Goal: Task Accomplishment & Management: Manage account settings

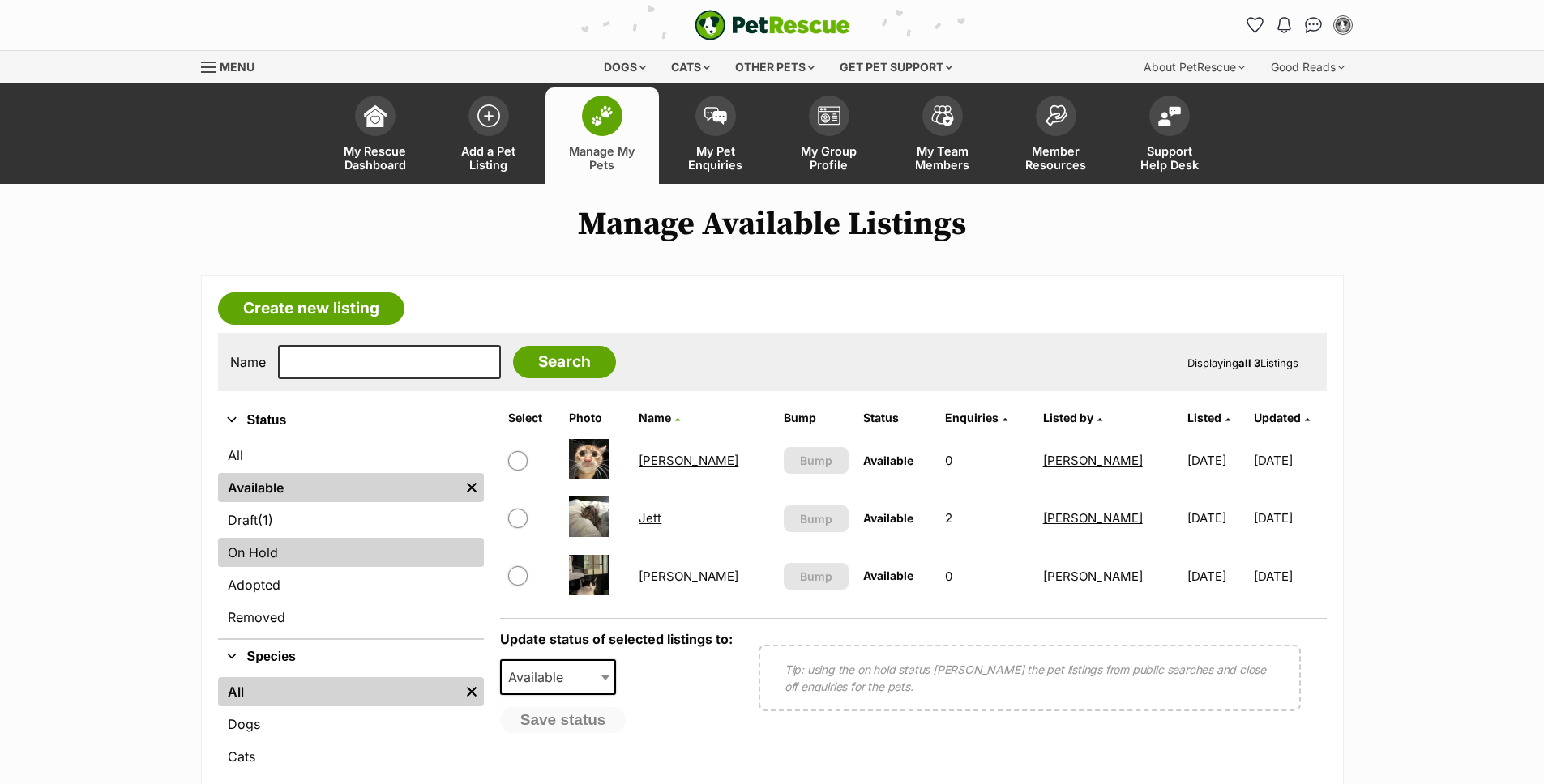
click at [259, 544] on link "On Hold" at bounding box center [350, 553] width 266 height 29
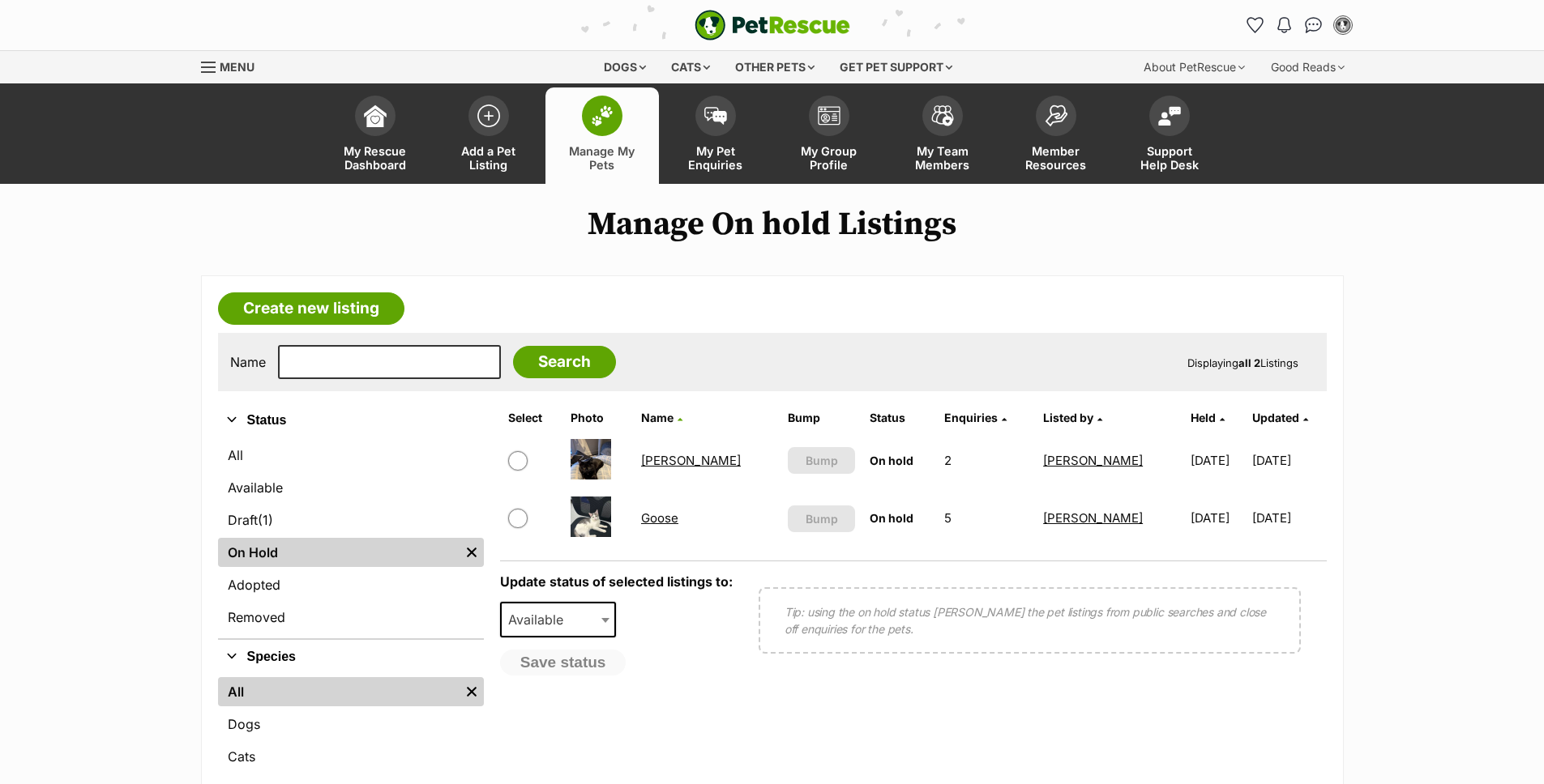
click at [527, 459] on input "checkbox" at bounding box center [517, 460] width 19 height 19
checkbox input "true"
click at [524, 530] on td at bounding box center [531, 518] width 61 height 56
click at [521, 515] on input "checkbox" at bounding box center [517, 518] width 19 height 19
checkbox input "true"
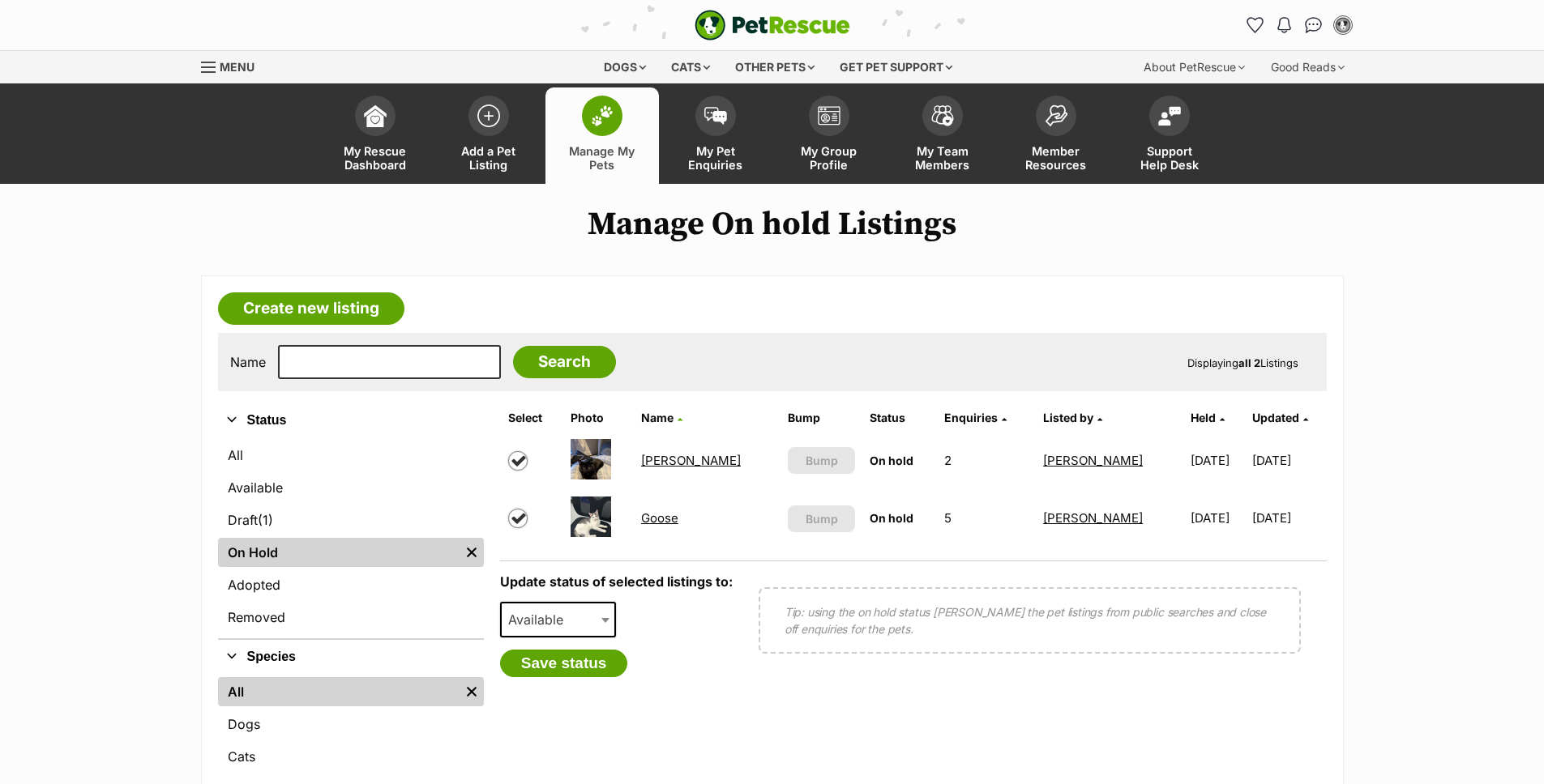
click at [613, 614] on span at bounding box center [607, 619] width 16 height 35
select select "rehomed"
click at [588, 669] on button "Save status" at bounding box center [564, 663] width 128 height 27
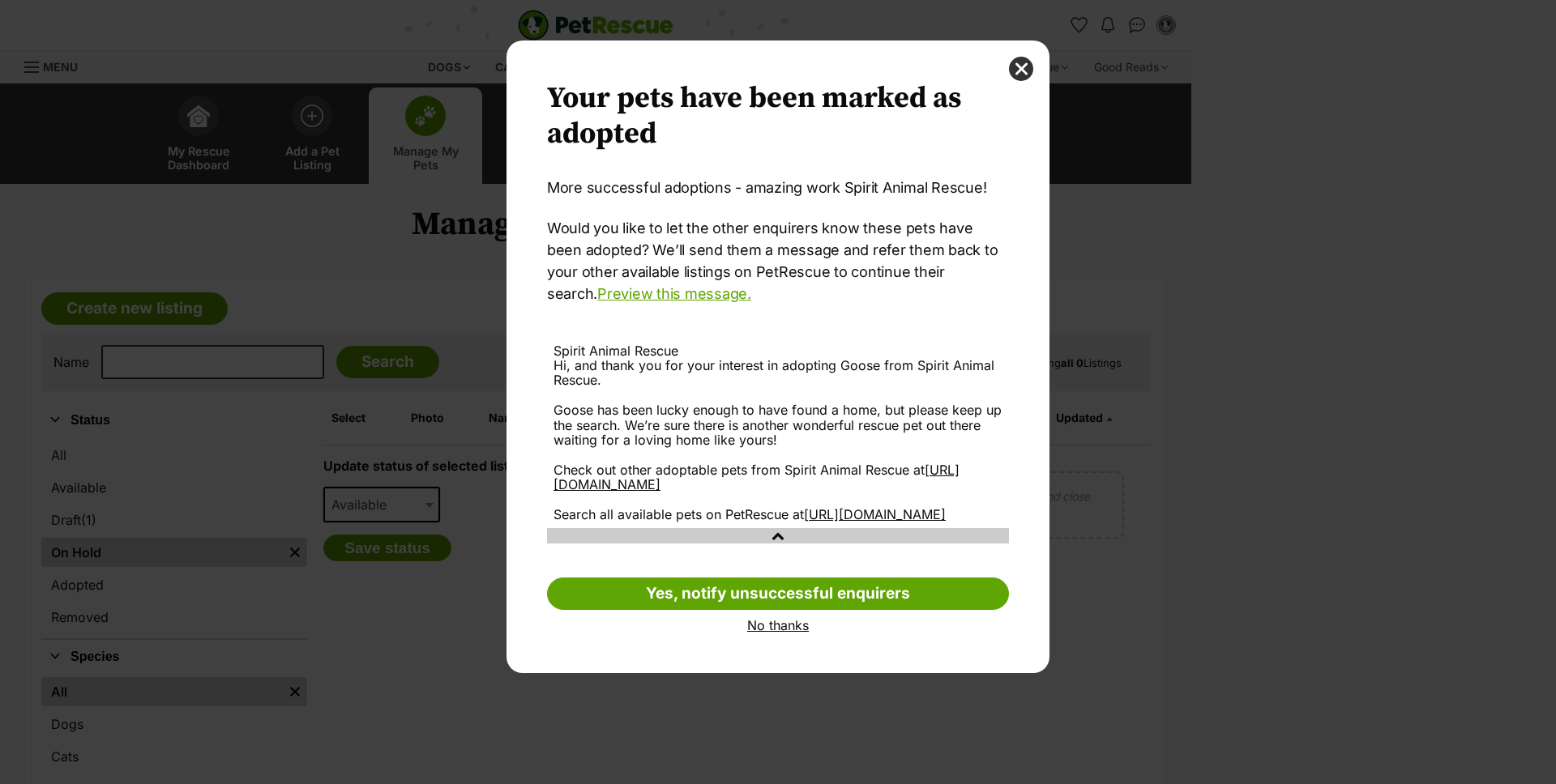
click at [755, 633] on link "No thanks" at bounding box center [778, 625] width 462 height 15
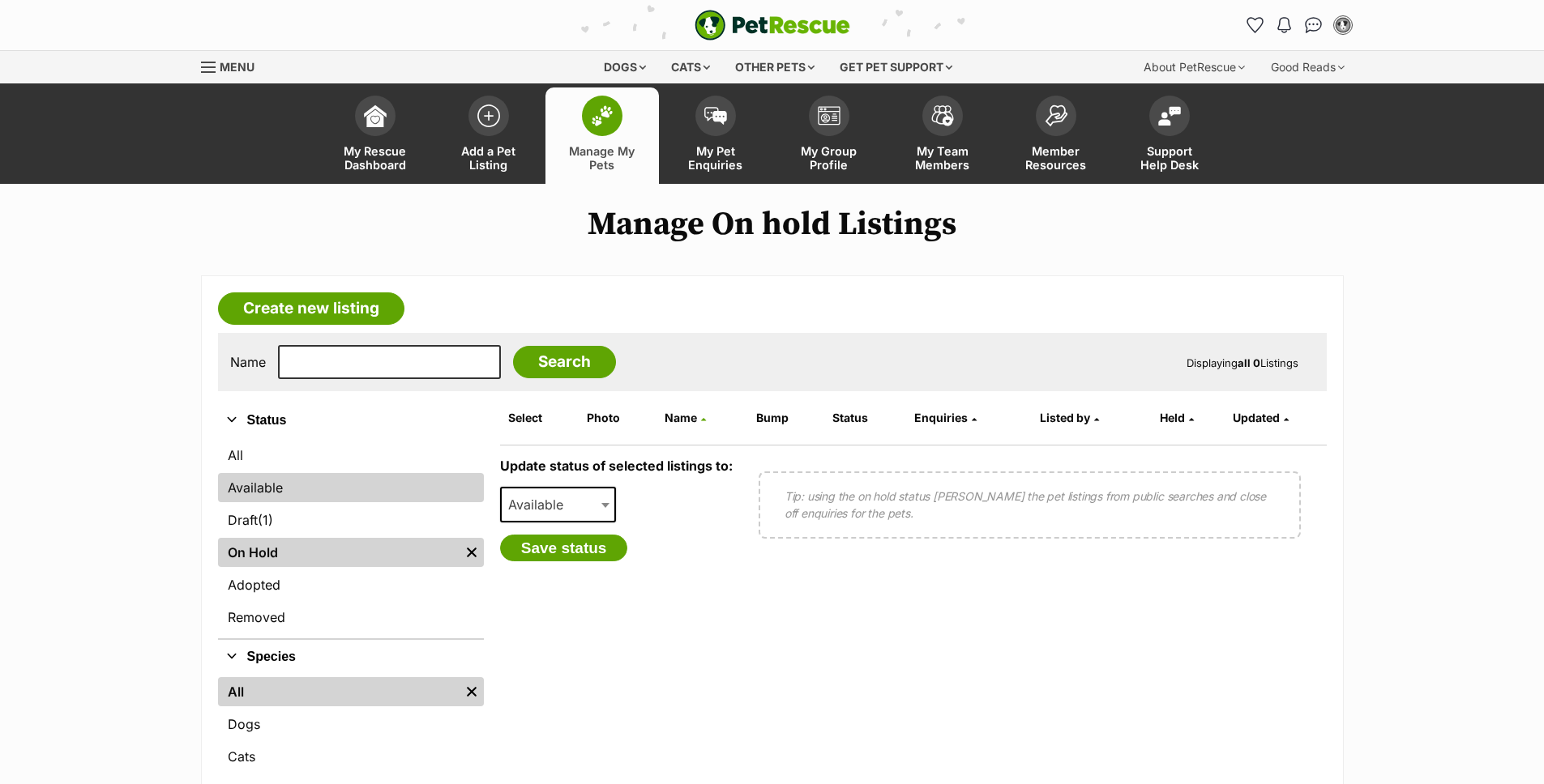
click at [337, 487] on link "Available" at bounding box center [350, 488] width 266 height 29
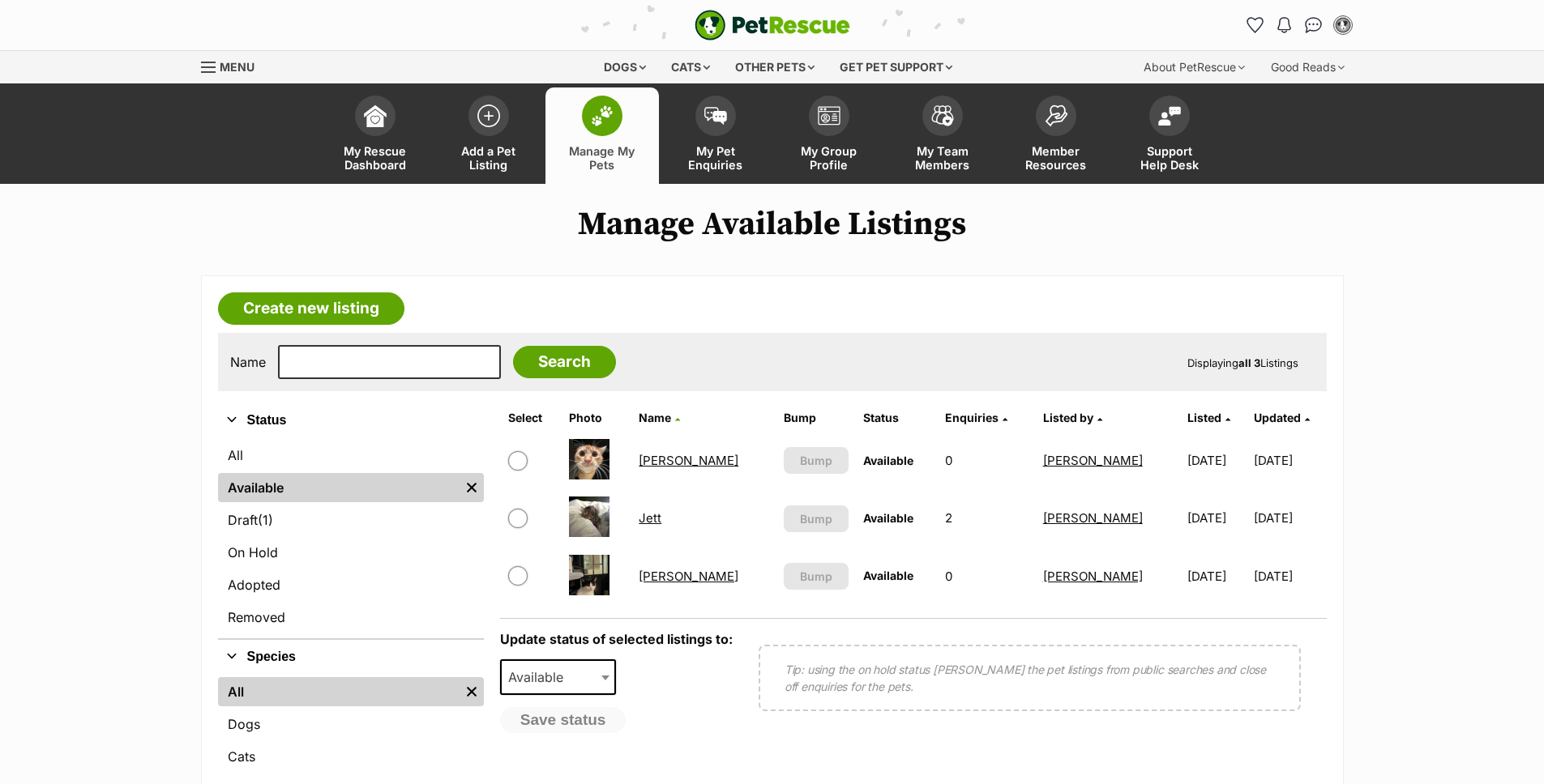
click at [311, 510] on link "Draft (1) Items" at bounding box center [350, 520] width 266 height 29
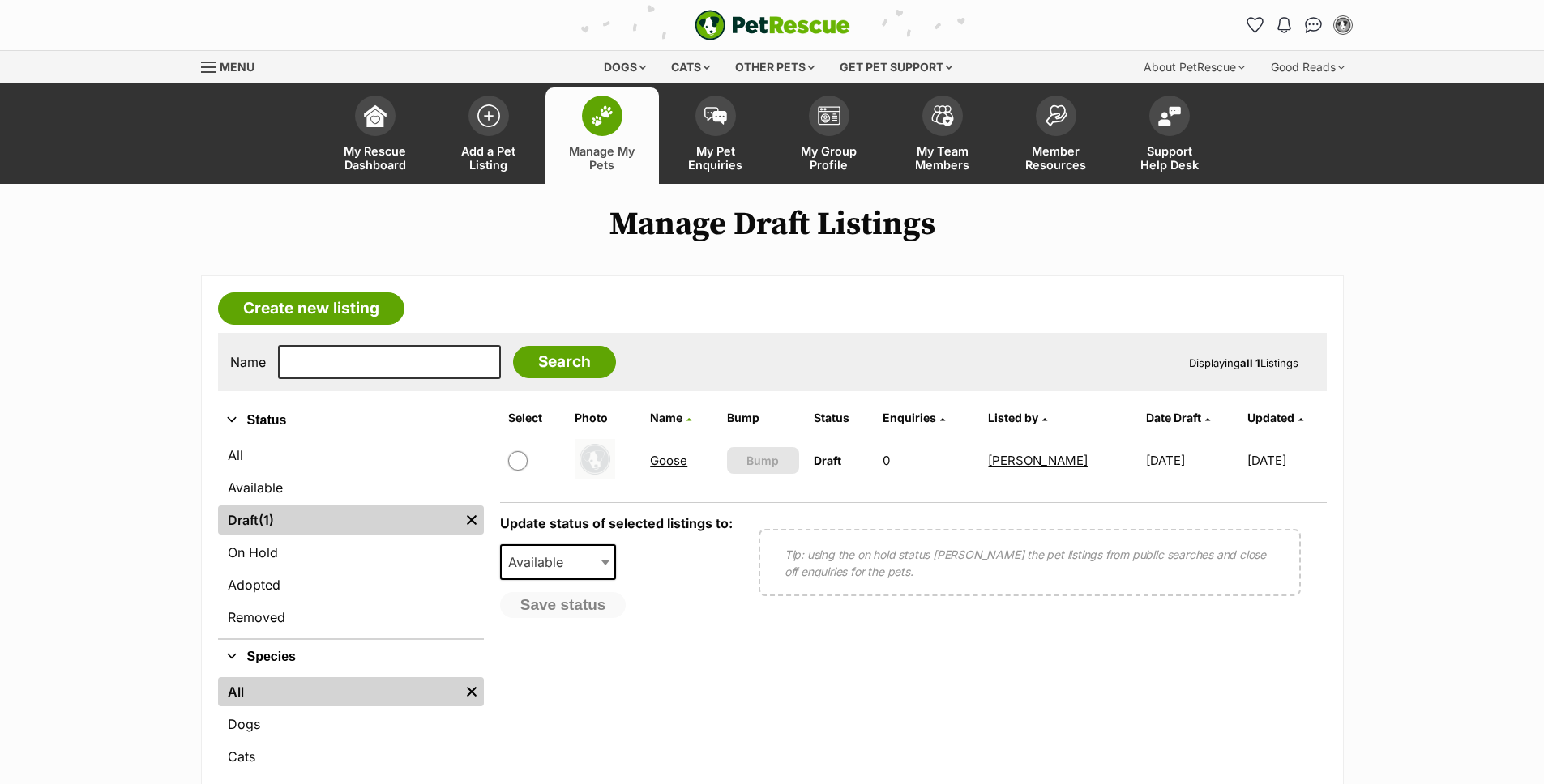
click at [529, 459] on span at bounding box center [533, 460] width 52 height 19
click at [513, 463] on input "checkbox" at bounding box center [517, 460] width 19 height 19
click at [553, 534] on div "Update status of selected listings to: Available On Hold Adopted Removed Availa…" at bounding box center [617, 567] width 233 height 103
click at [572, 557] on span "Available" at bounding box center [540, 562] width 78 height 23
click at [740, 622] on div "Update status of selected listings to: Available On Hold Adopted Removed Availa…" at bounding box center [914, 566] width 827 height 130
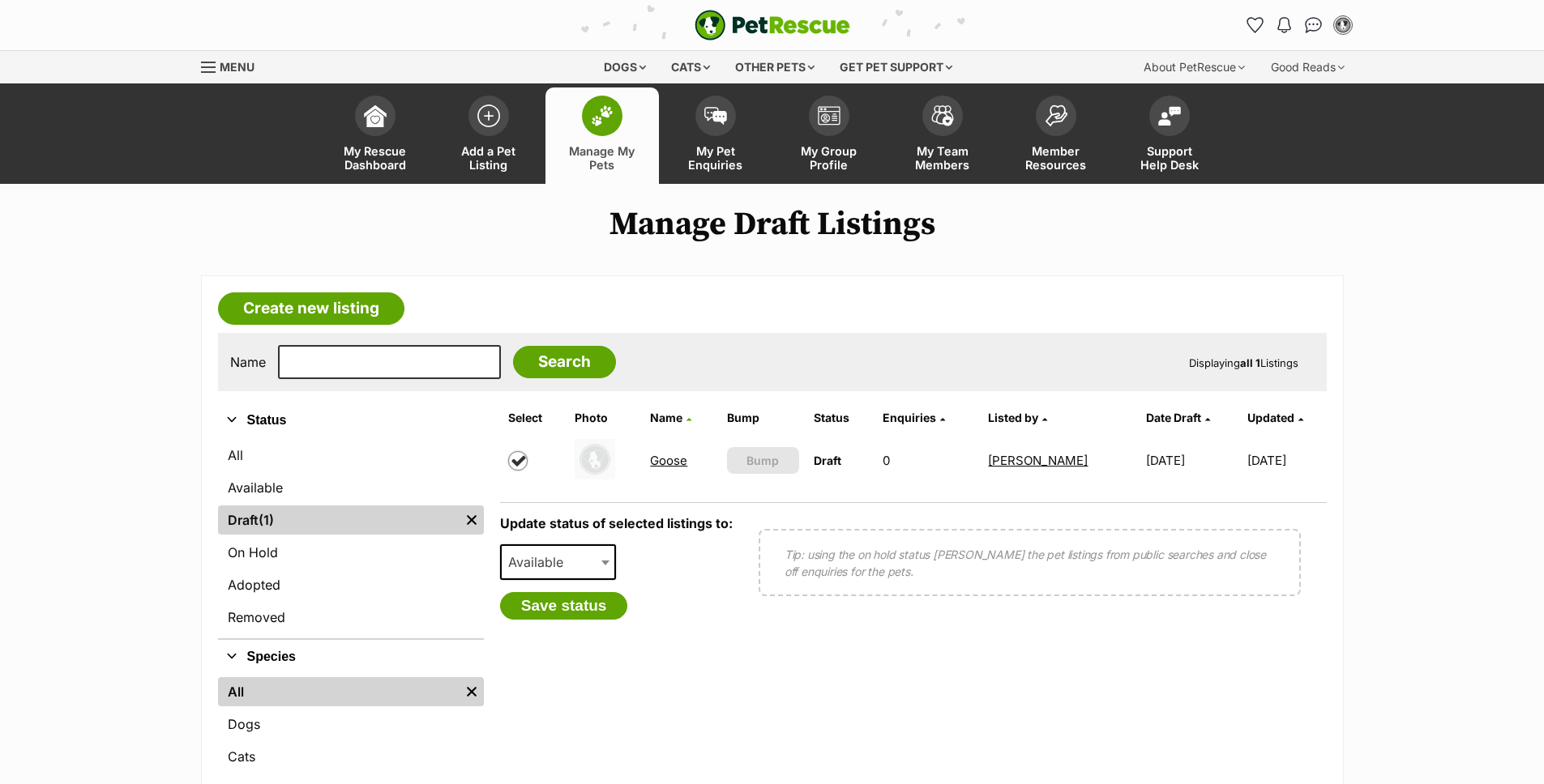
click at [529, 454] on span at bounding box center [533, 460] width 52 height 19
click at [511, 462] on input "checkbox" at bounding box center [517, 460] width 19 height 19
checkbox input "false"
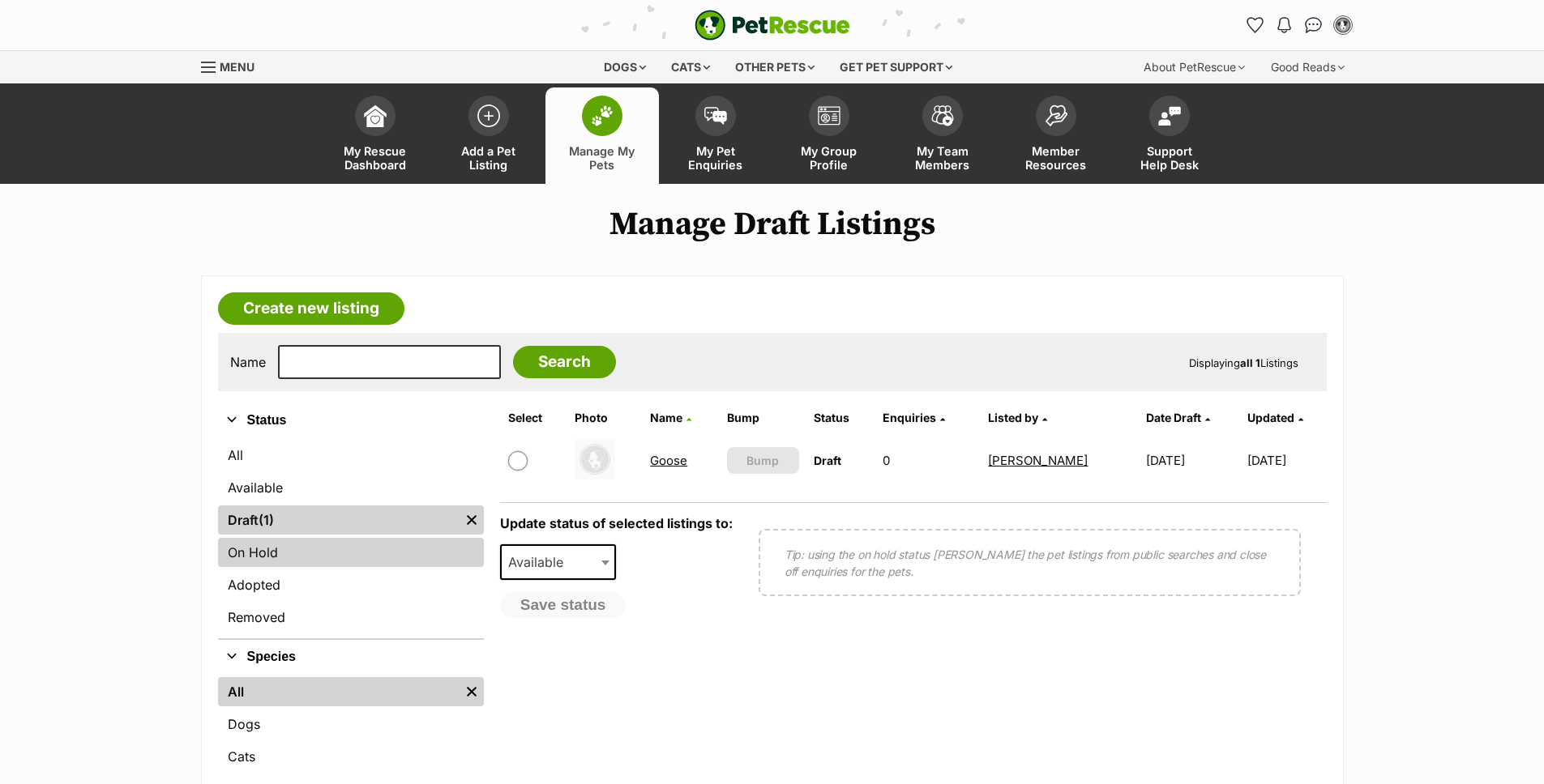
click at [333, 548] on link "On Hold" at bounding box center [350, 553] width 266 height 29
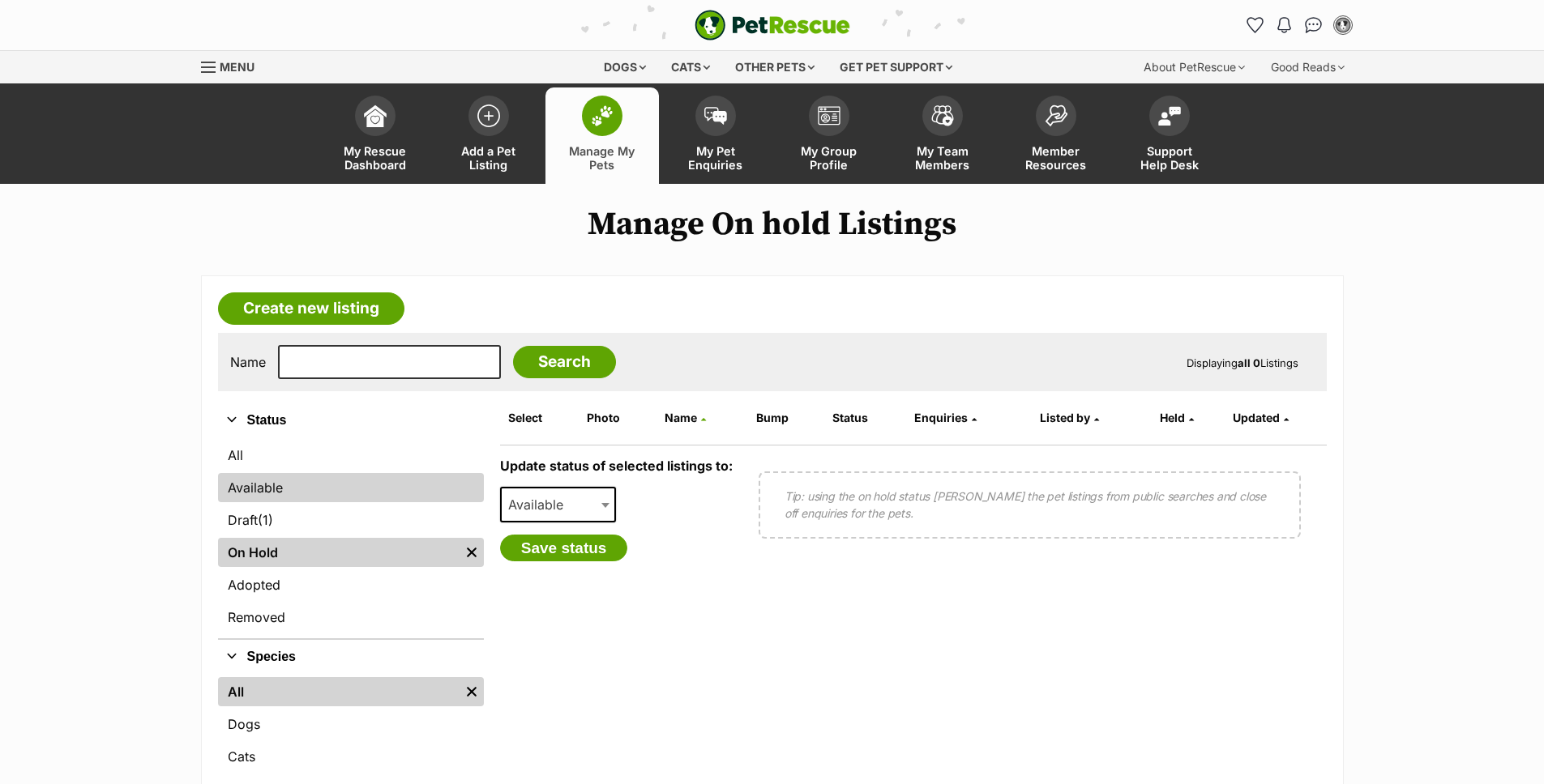
click at [360, 482] on link "Available" at bounding box center [350, 488] width 266 height 29
